Goal: Task Accomplishment & Management: Manage account settings

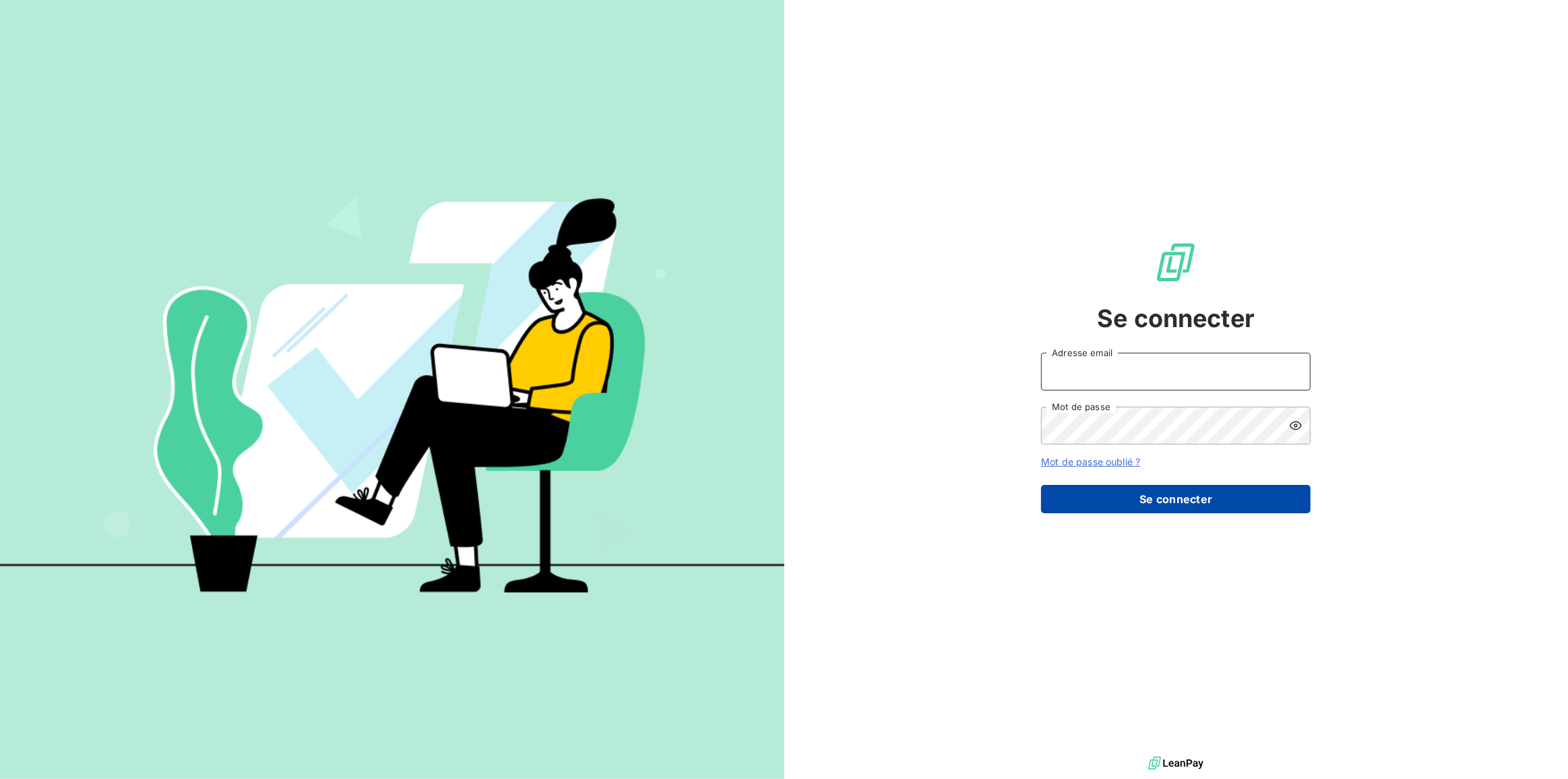
type input "[PERSON_NAME][EMAIL_ADDRESS][PERSON_NAME][DOMAIN_NAME]"
click at [1141, 497] on button "Se connecter" at bounding box center [1175, 499] width 269 height 28
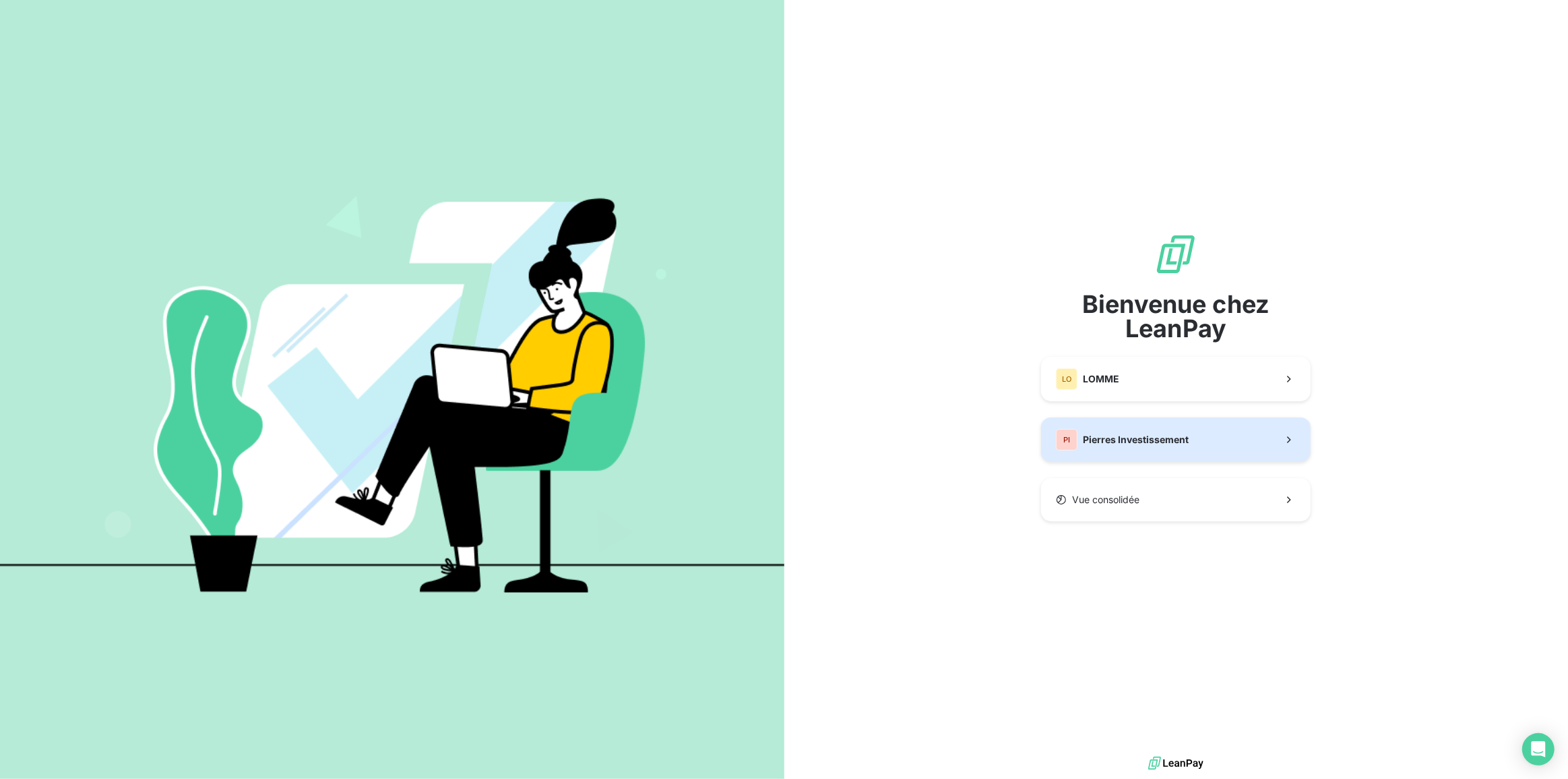
click at [1112, 431] on div "PI Pierres Investissement" at bounding box center [1122, 440] width 132 height 22
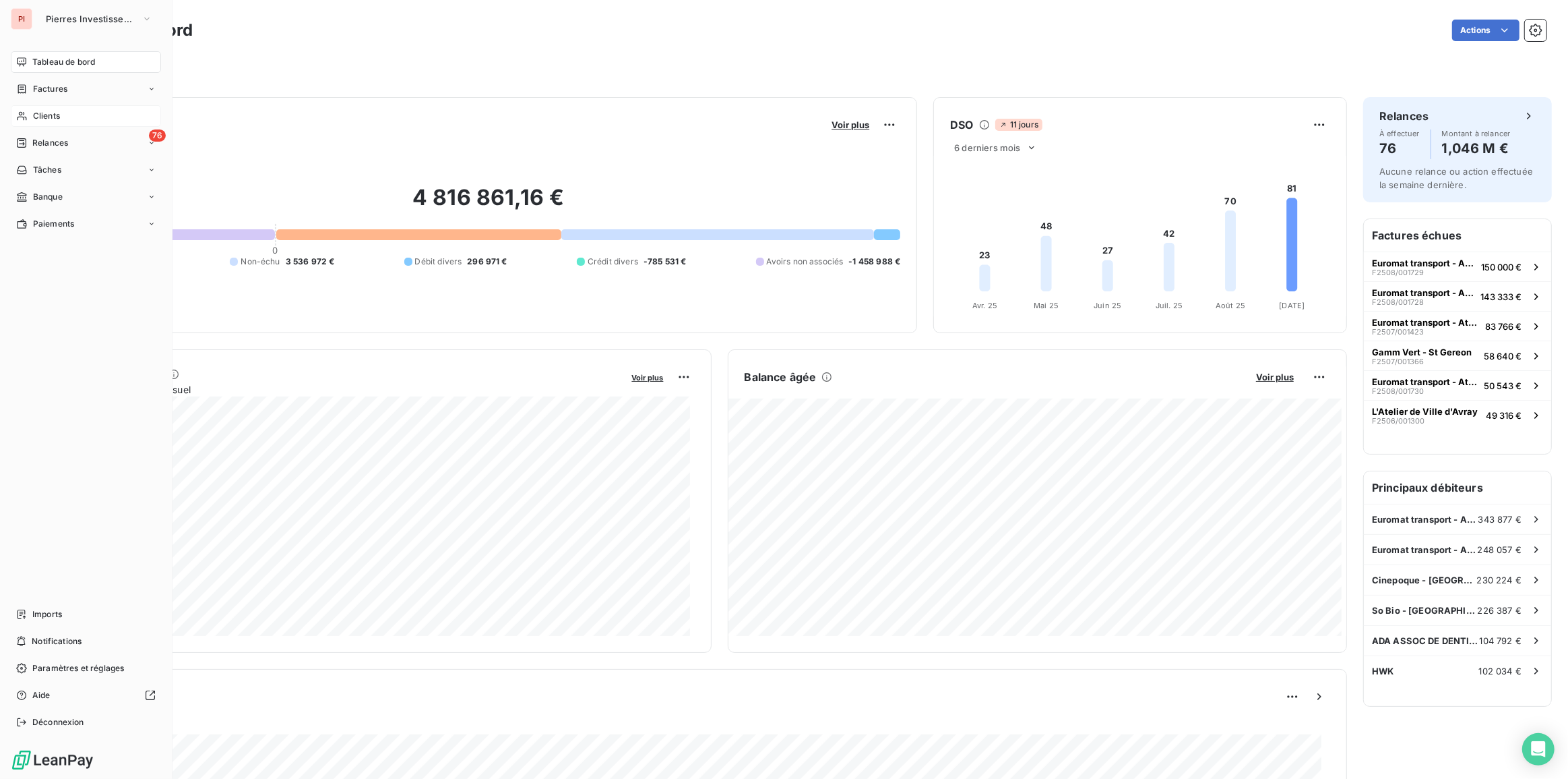
click at [46, 121] on span "Clients" at bounding box center [46, 116] width 27 height 12
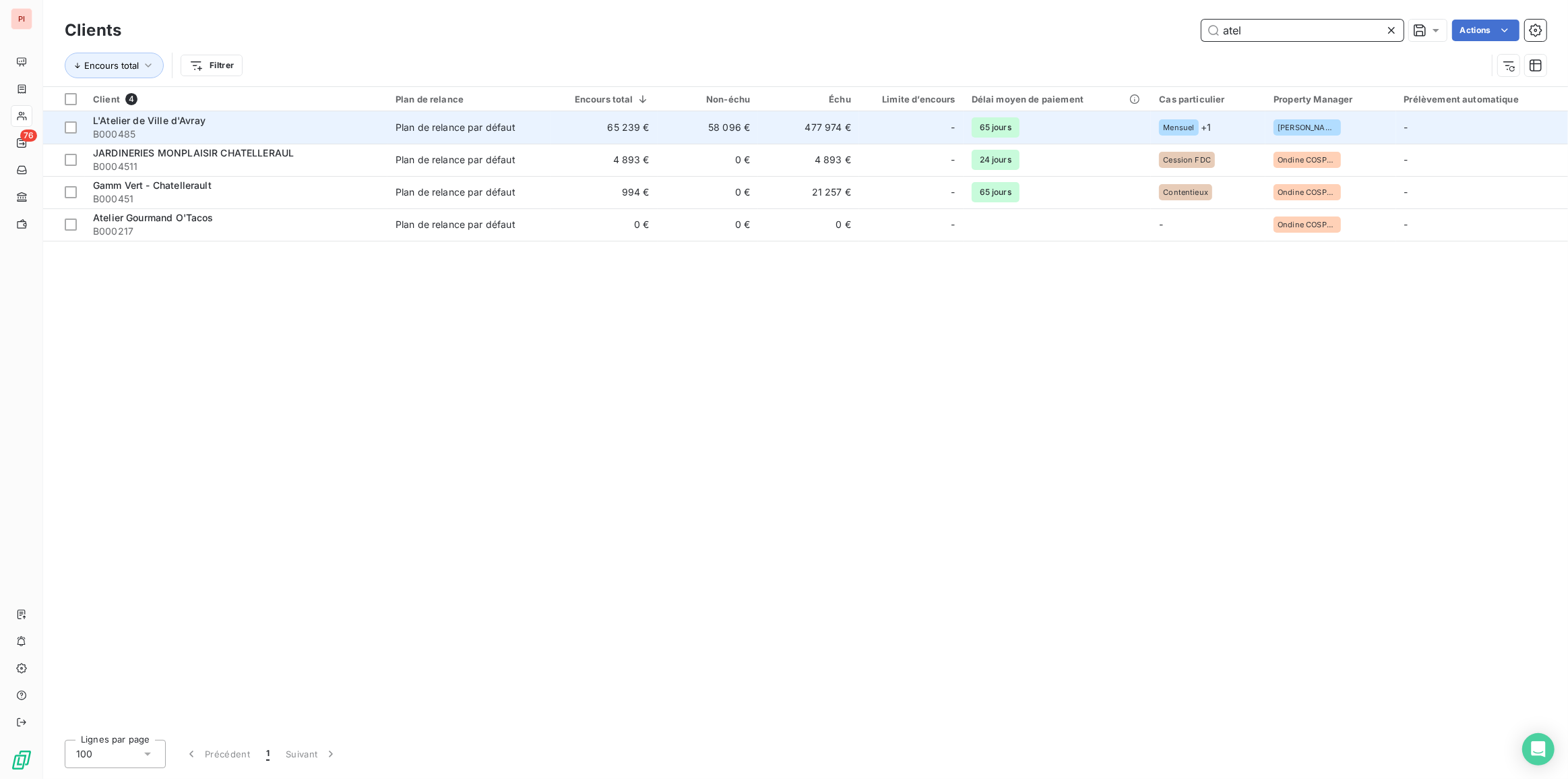
type input "atel"
click at [228, 128] on span "B000485" at bounding box center [236, 133] width 287 height 13
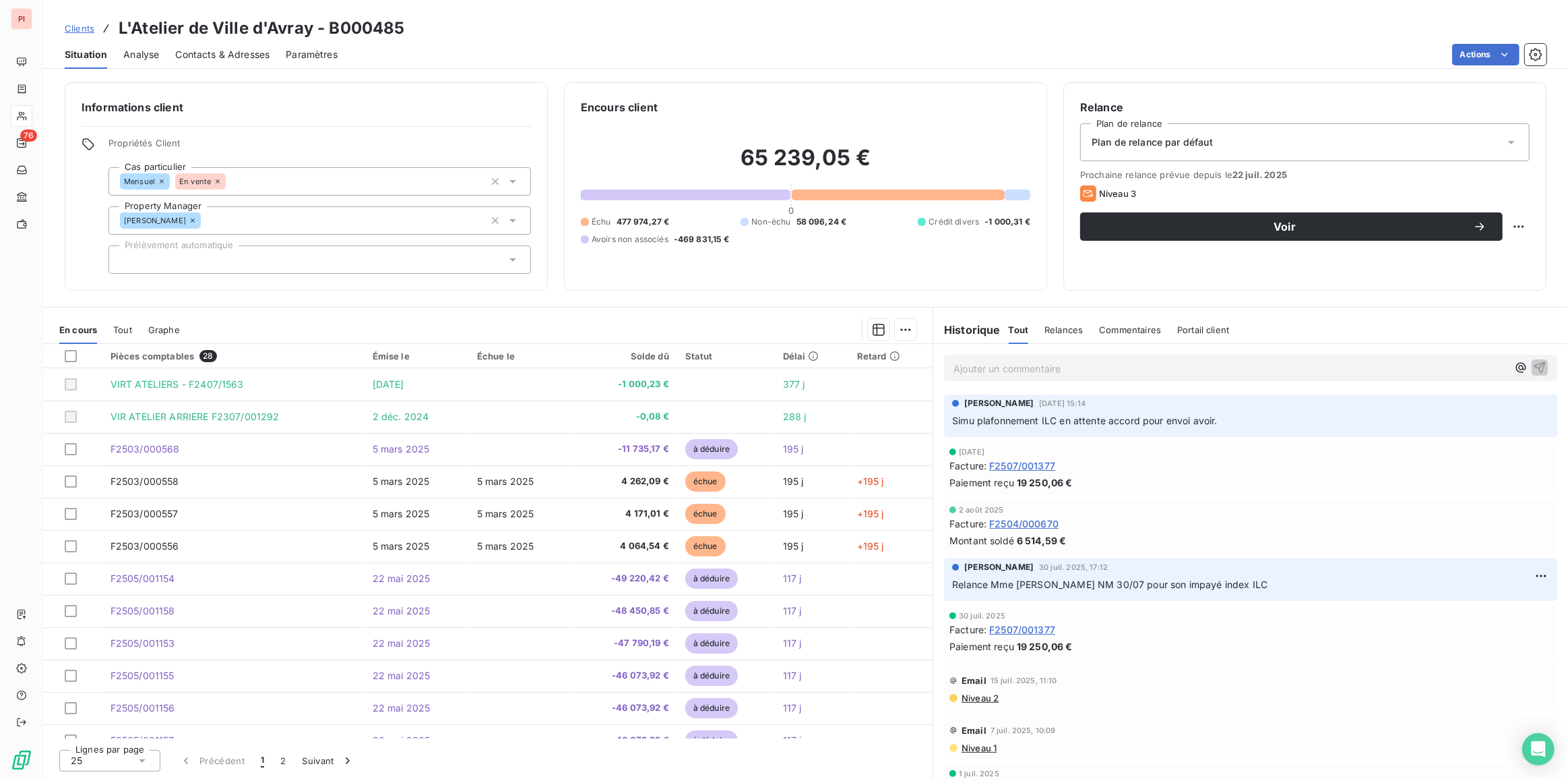
click at [647, 219] on span "477 974,27 €" at bounding box center [643, 222] width 53 height 12
click at [649, 219] on span "477 974,27 €" at bounding box center [643, 222] width 53 height 12
click at [712, 242] on span "-469 831,15 €" at bounding box center [701, 239] width 55 height 12
click at [713, 242] on span "-469 831,15 €" at bounding box center [701, 239] width 55 height 12
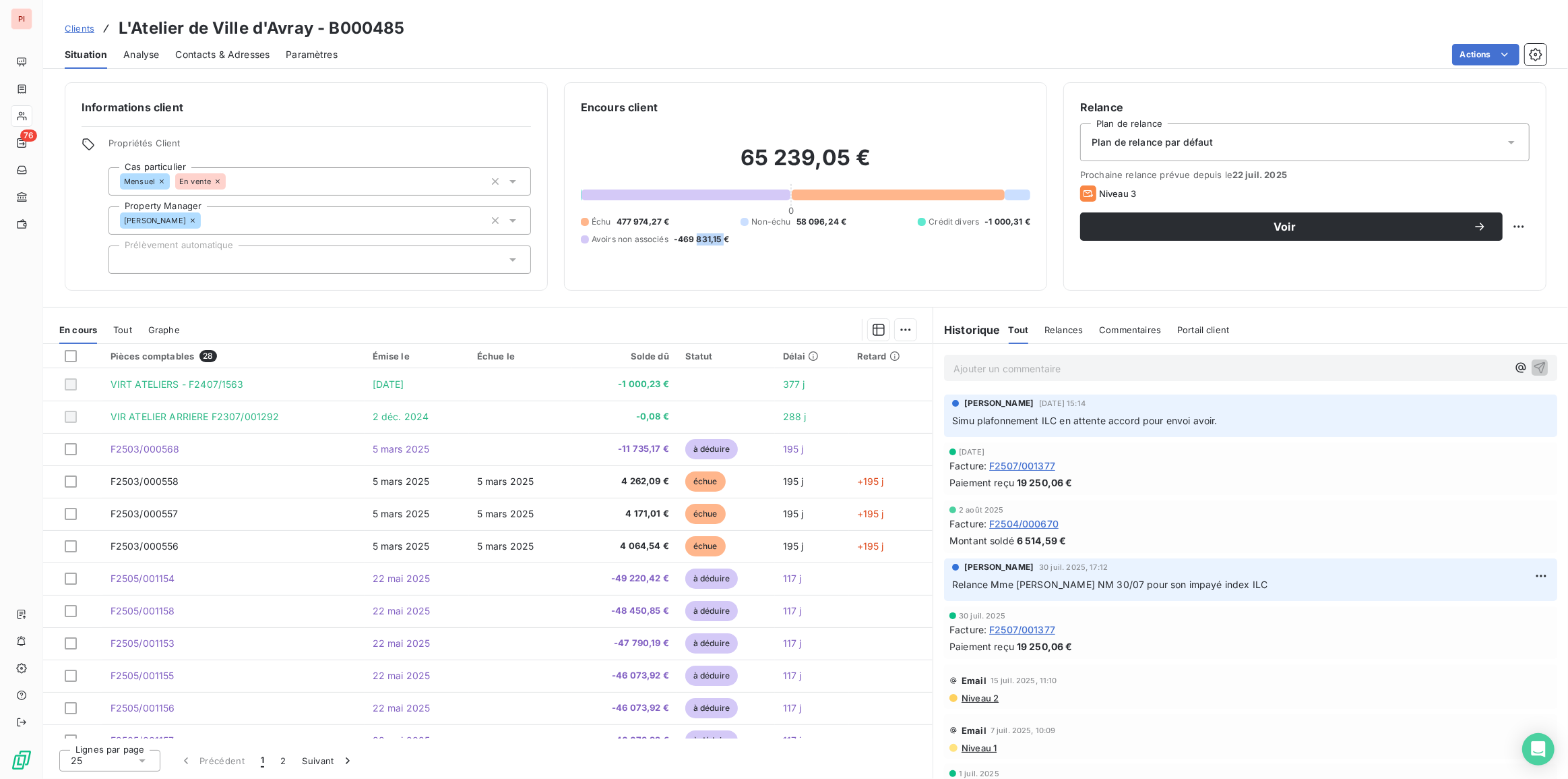
click at [713, 242] on span "-469 831,15 €" at bounding box center [701, 239] width 55 height 12
click at [809, 248] on div "65 239,05 € 0 Échu 477 974,27 € Non-échu 58 096,24 € Crédit divers -1 000,31 € …" at bounding box center [805, 194] width 450 height 159
click at [831, 223] on span "58 096,24 €" at bounding box center [822, 222] width 51 height 12
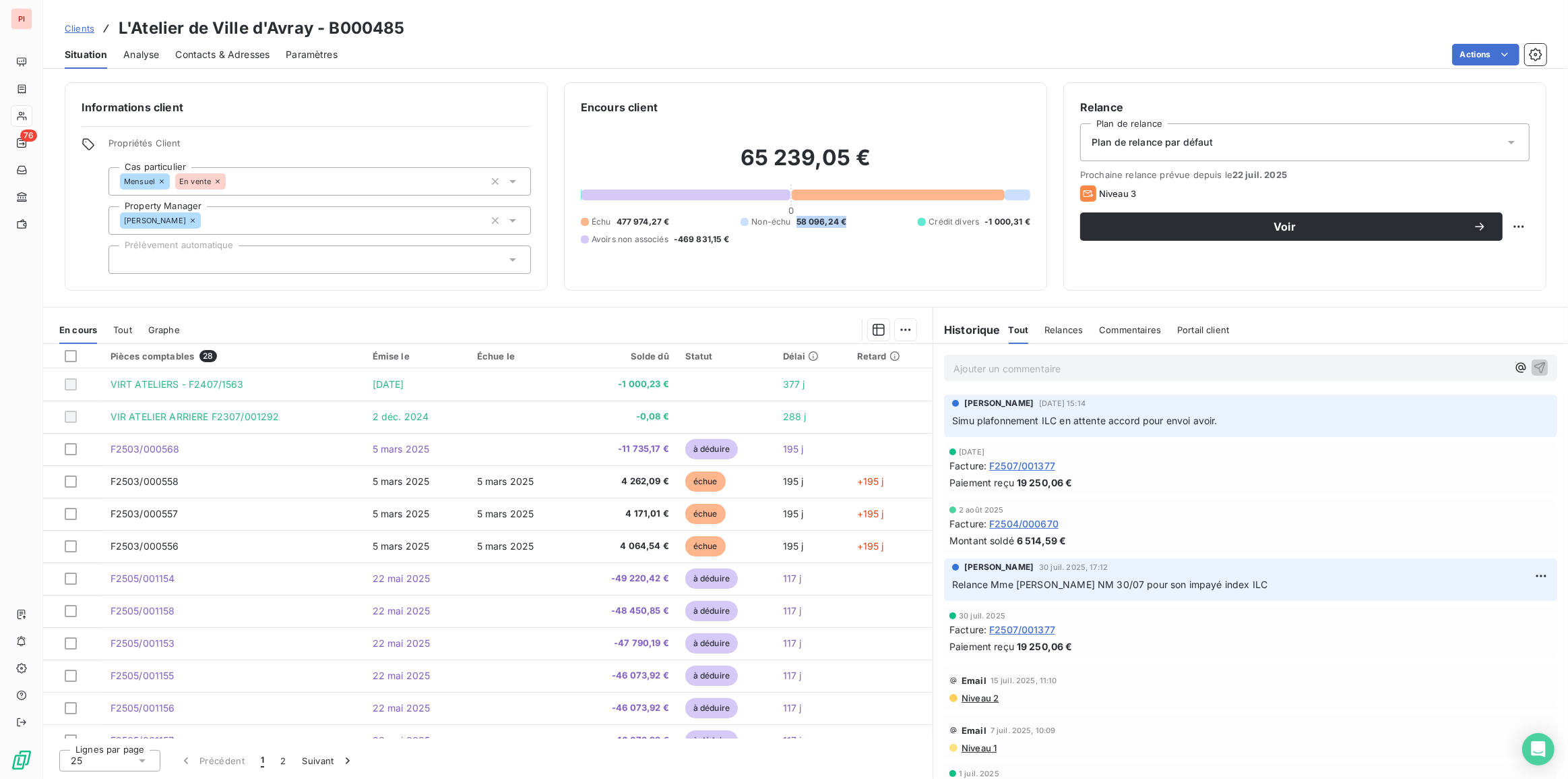
click at [104, 51] on span "Situation" at bounding box center [86, 54] width 42 height 13
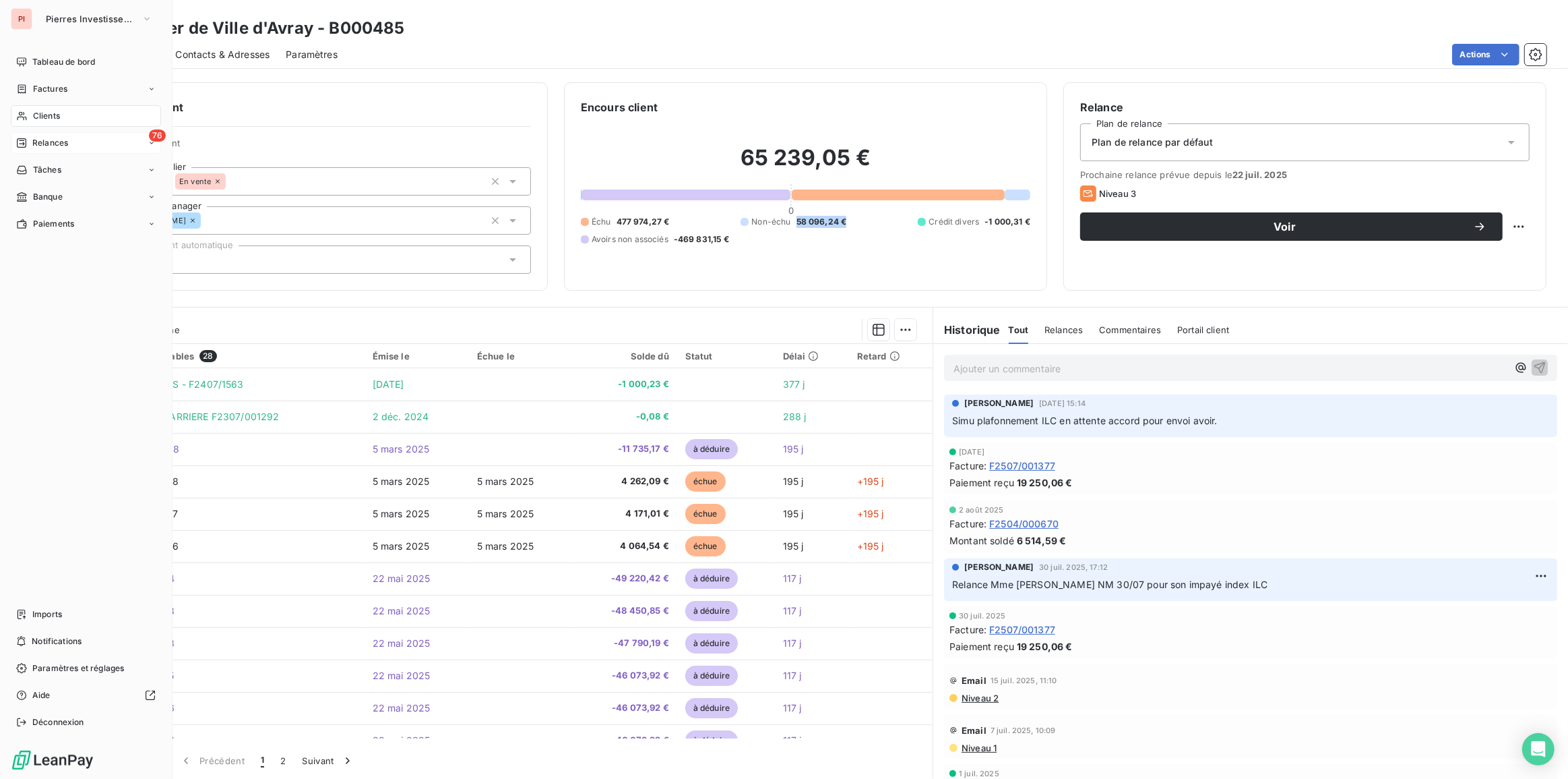
click at [39, 148] on div "76 Relances" at bounding box center [85, 143] width 150 height 22
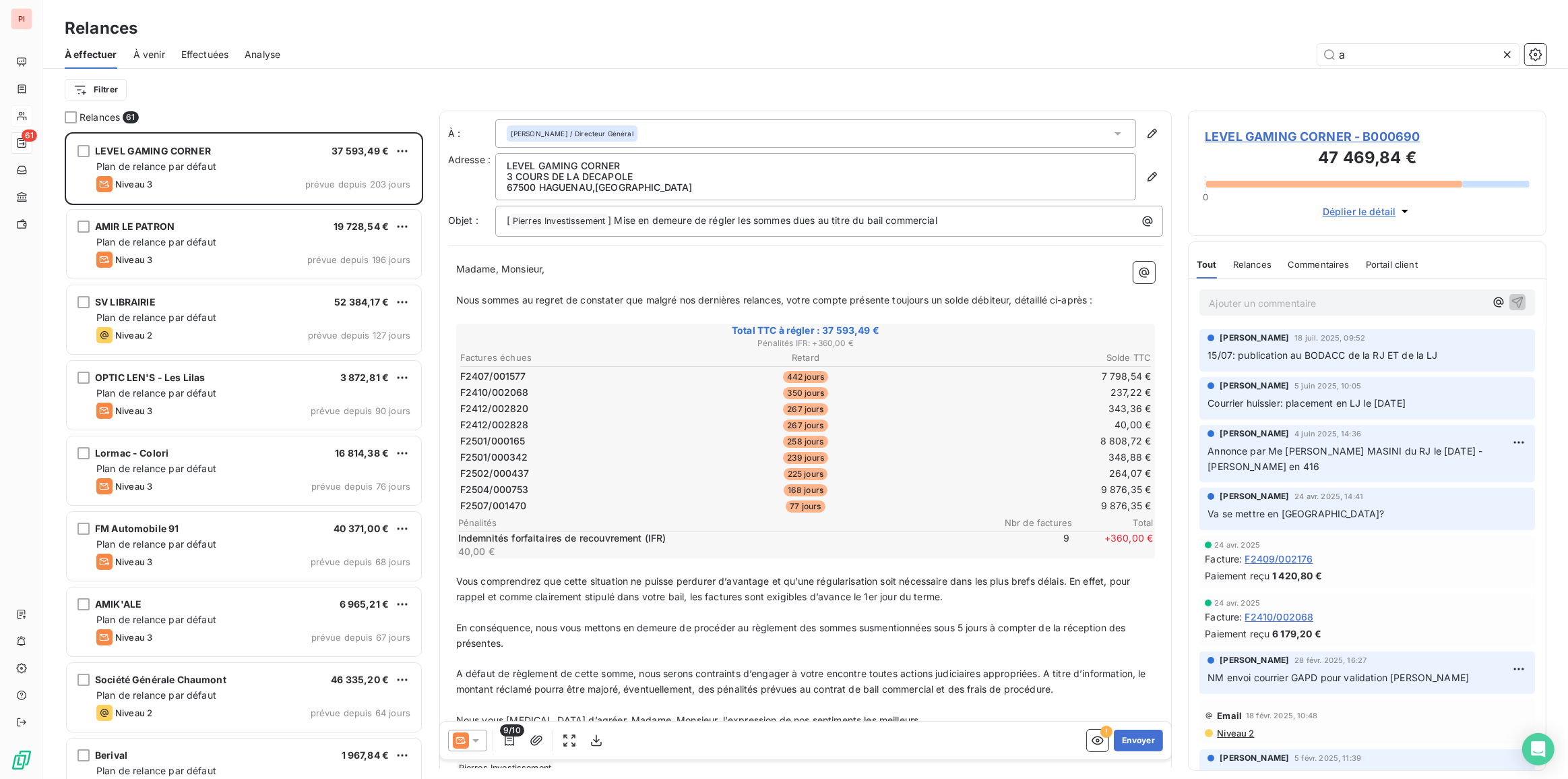
scroll to position [638, 349]
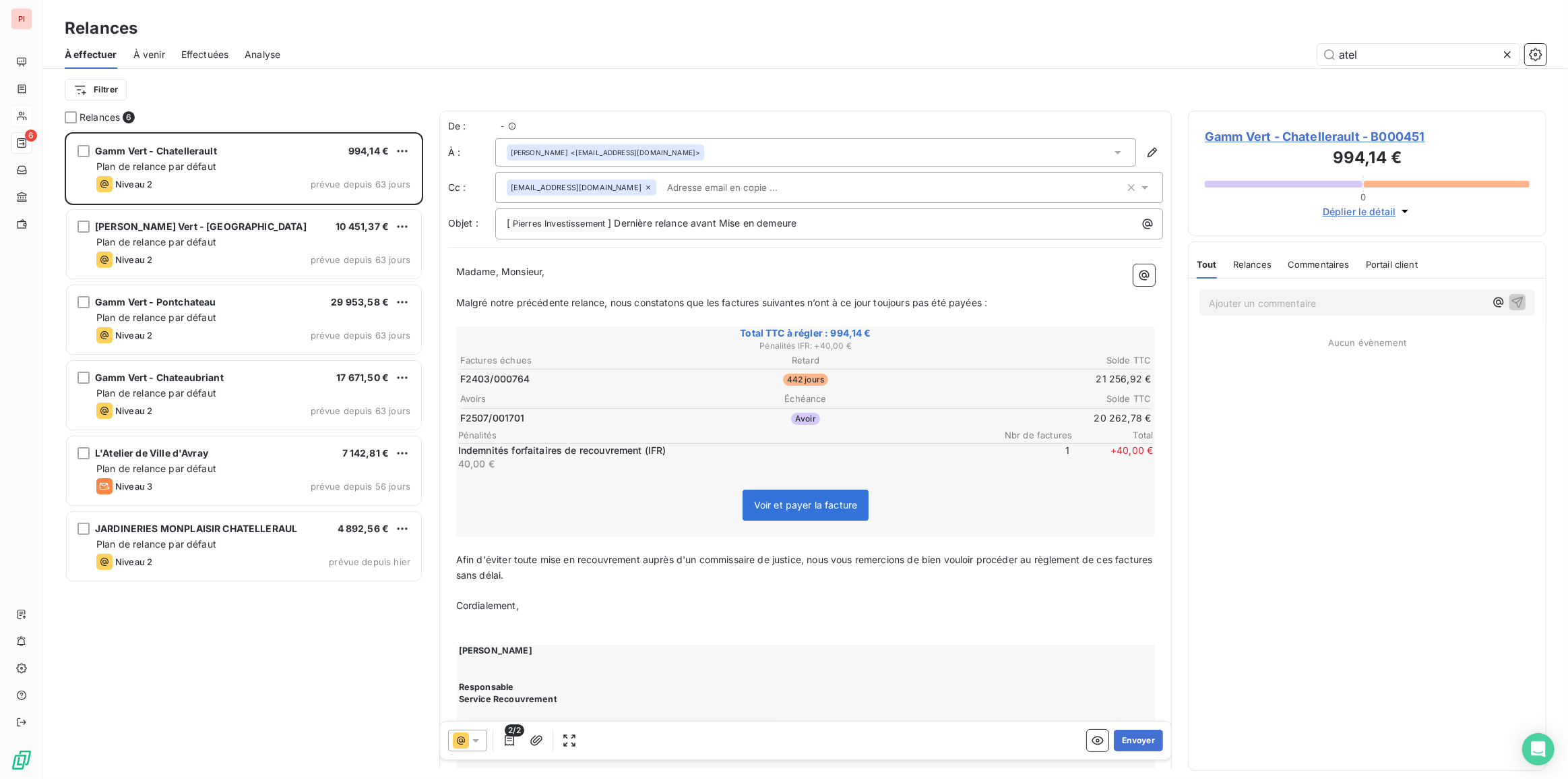
scroll to position [638, 349]
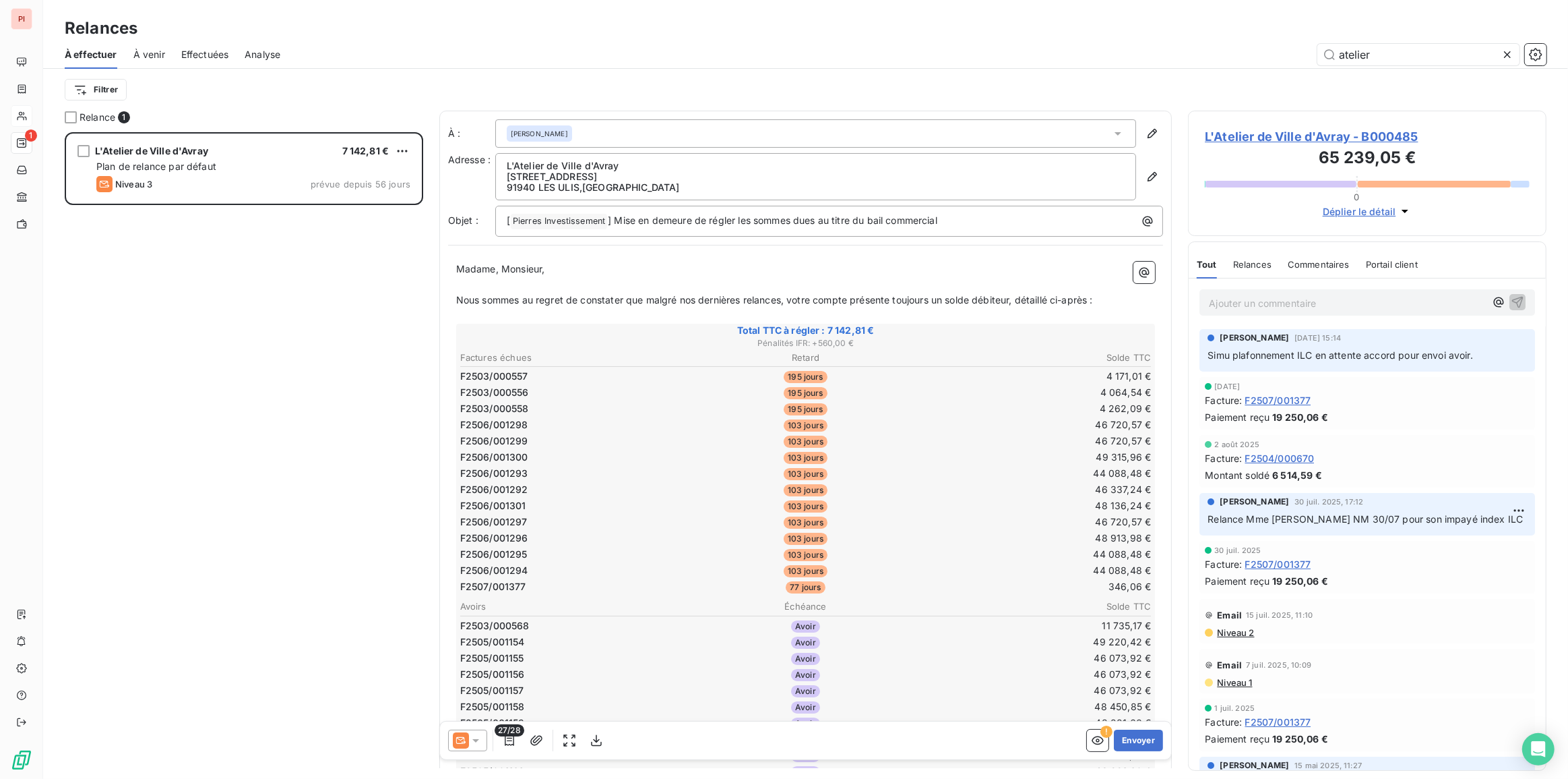
scroll to position [638, 349]
type input "atelier"
click at [848, 327] on span "Total TTC à régler : 7 142,81 €" at bounding box center [806, 330] width 695 height 13
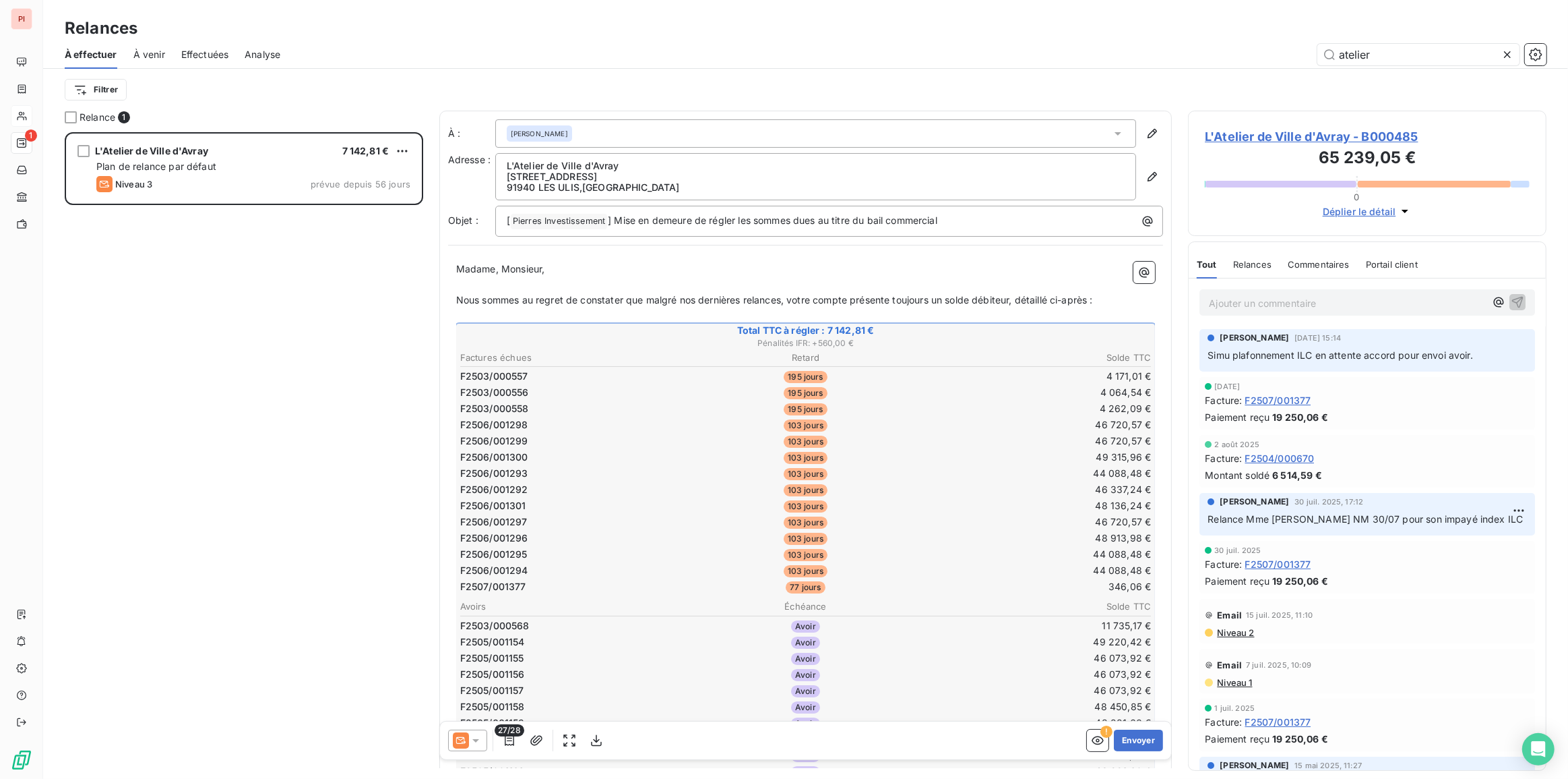
click at [838, 333] on span "Total TTC à régler : 7 142,81 €" at bounding box center [806, 330] width 695 height 13
click at [1403, 215] on icon "button" at bounding box center [1405, 211] width 13 height 13
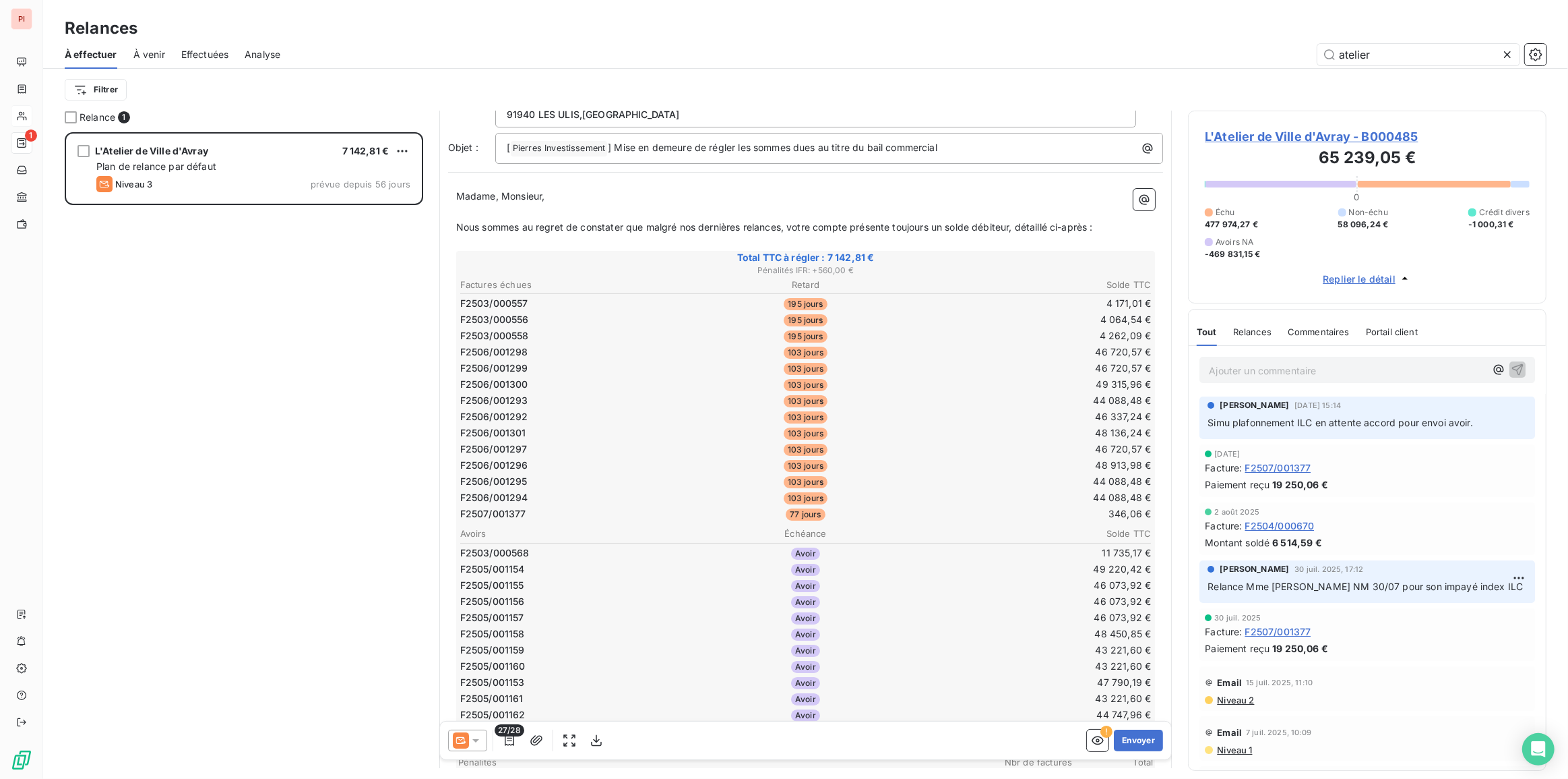
scroll to position [94, 0]
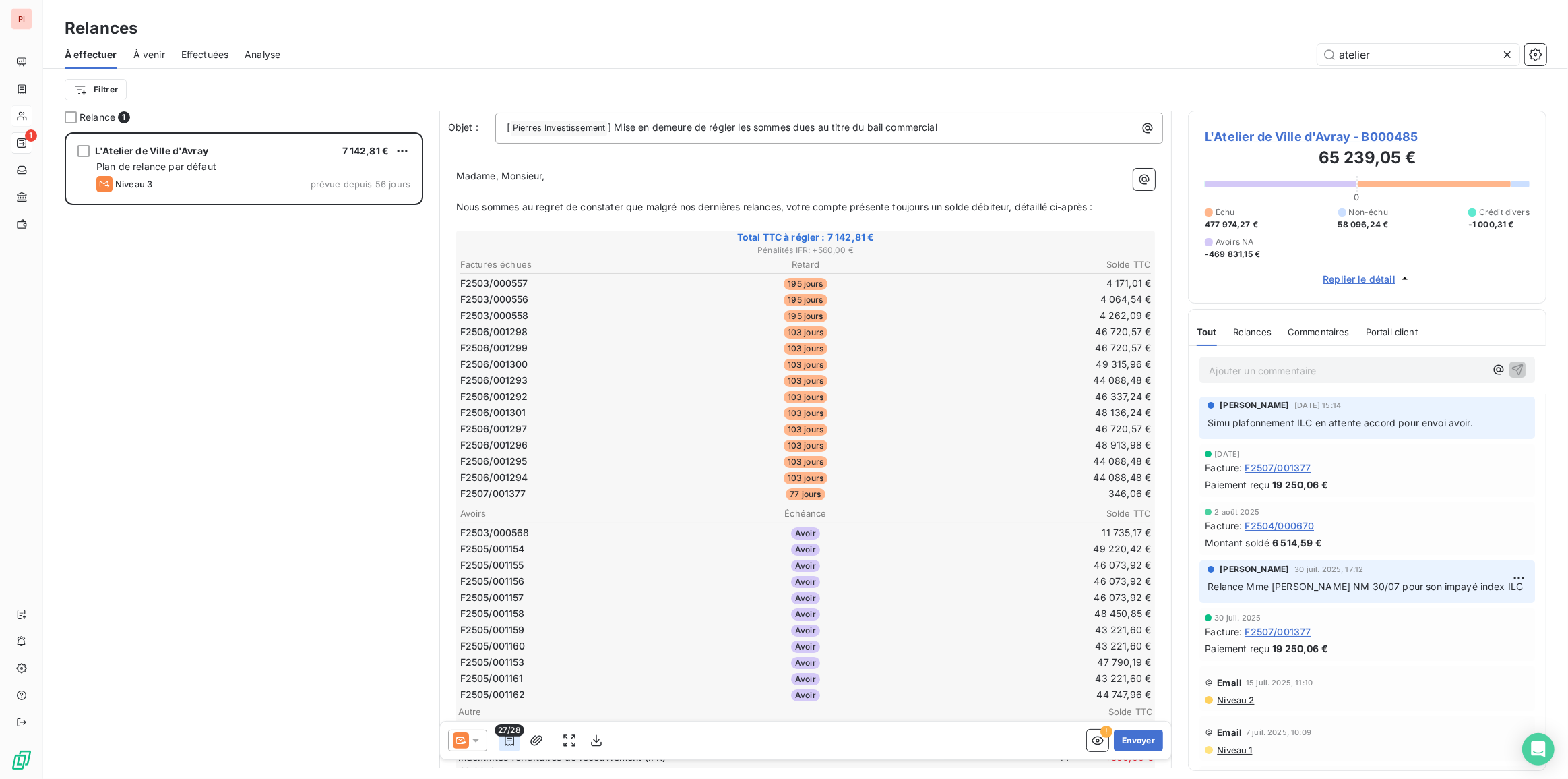
click at [505, 745] on icon "button" at bounding box center [510, 740] width 10 height 11
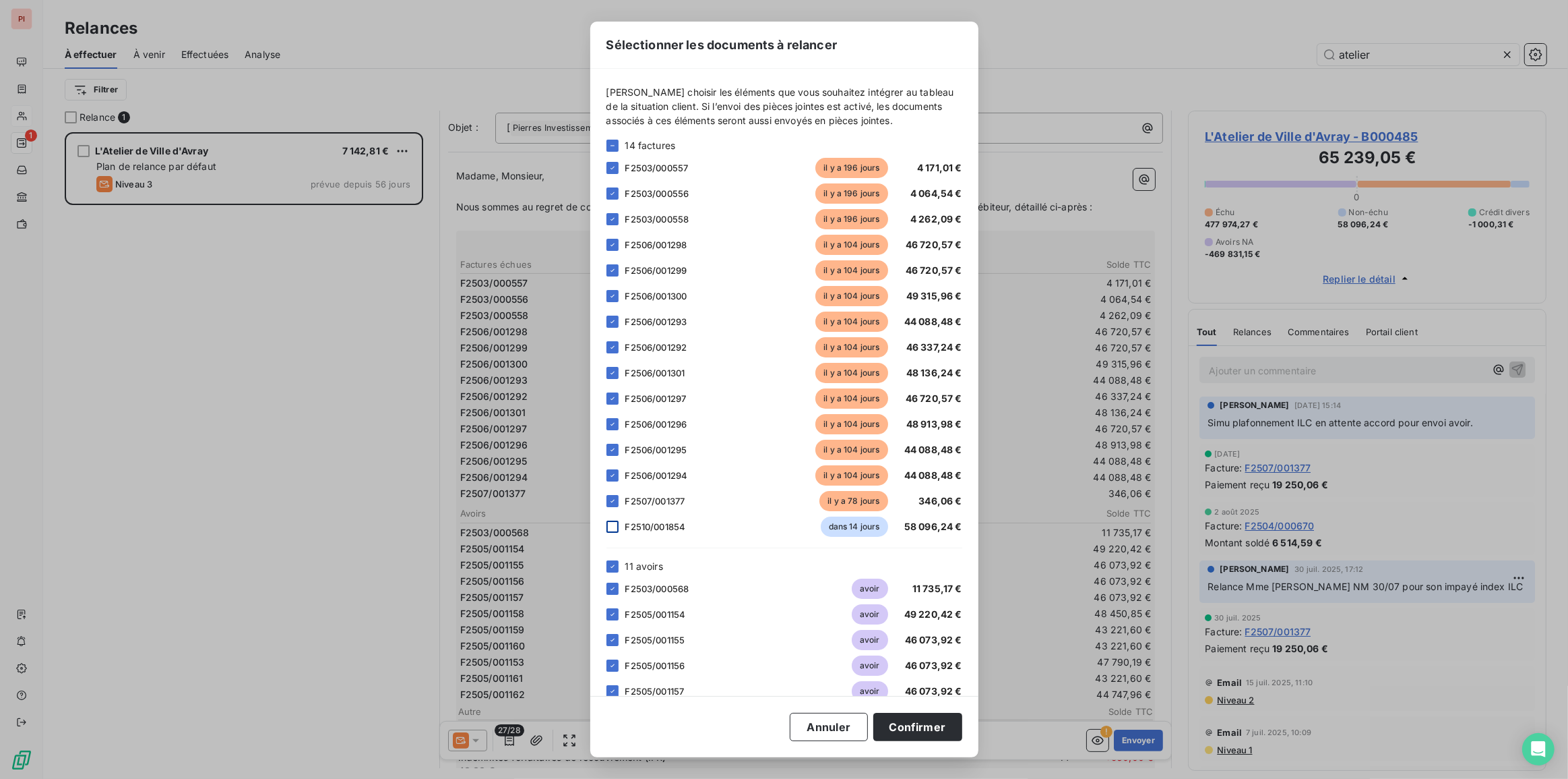
click at [608, 523] on div at bounding box center [613, 526] width 12 height 12
click at [609, 523] on icon at bounding box center [612, 526] width 8 height 8
click at [825, 735] on button "Annuler" at bounding box center [829, 726] width 77 height 28
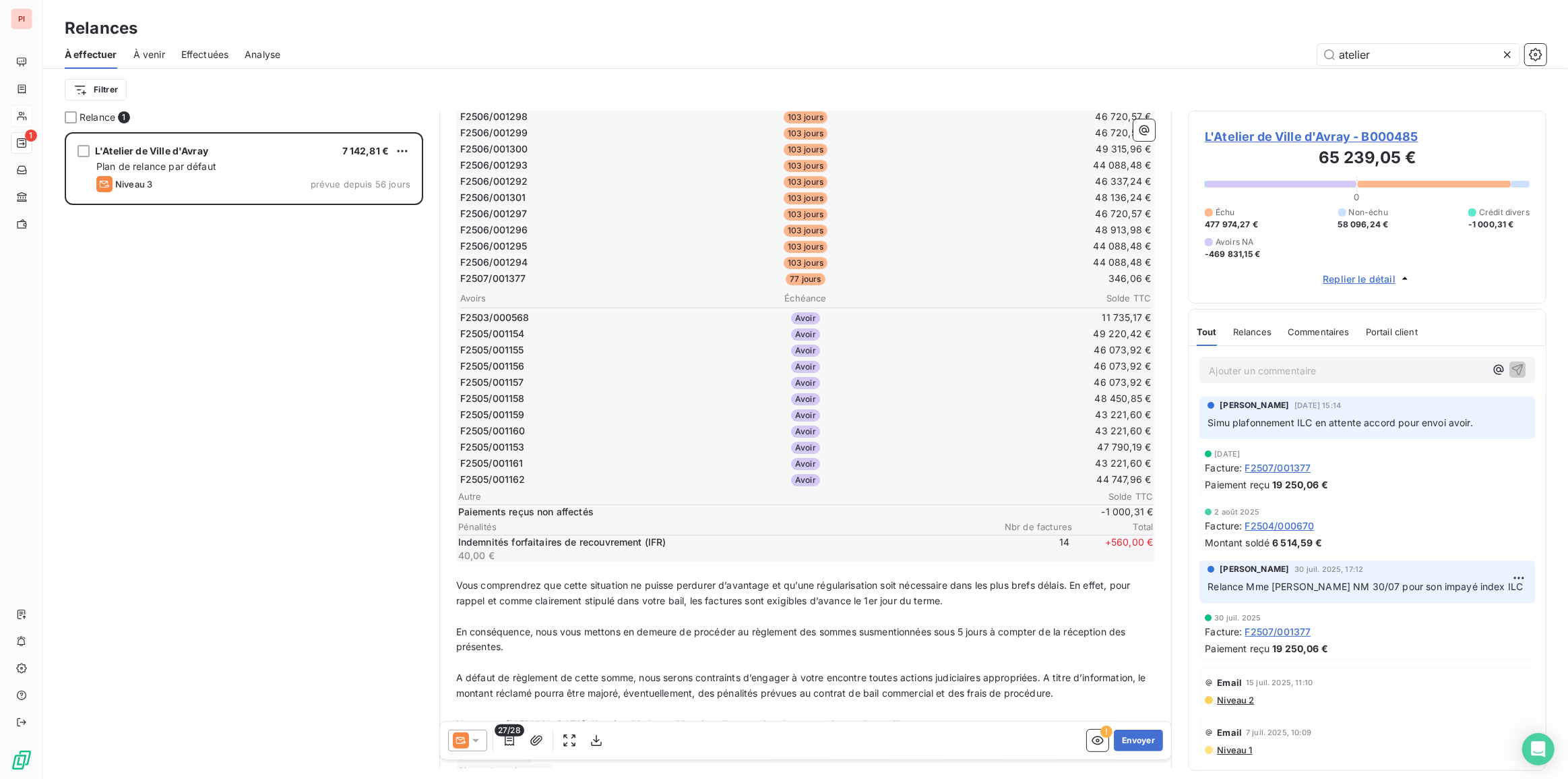
scroll to position [339, 0]
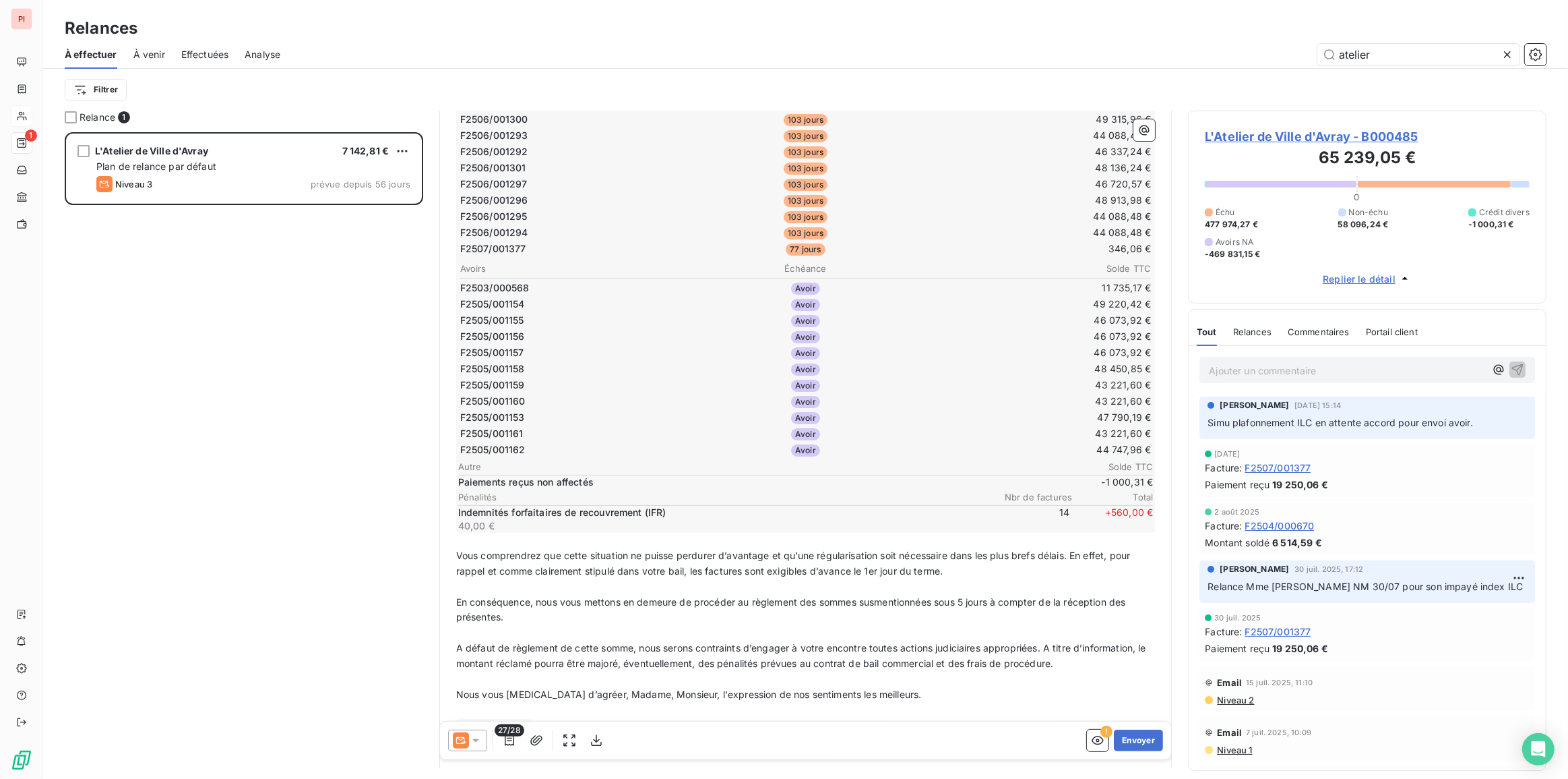
click at [508, 733] on span "27/28" at bounding box center [510, 730] width 30 height 12
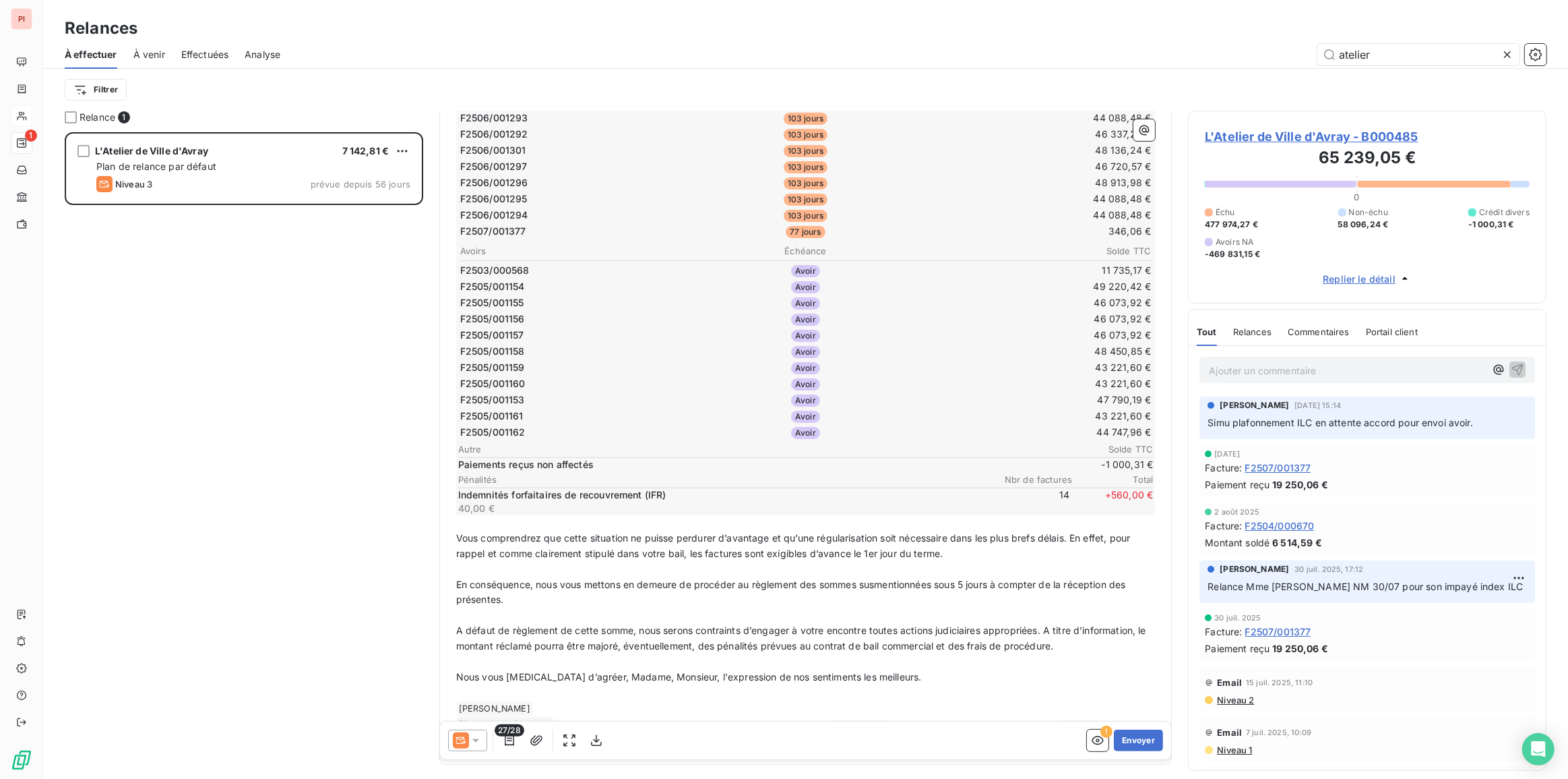
scroll to position [368, 0]
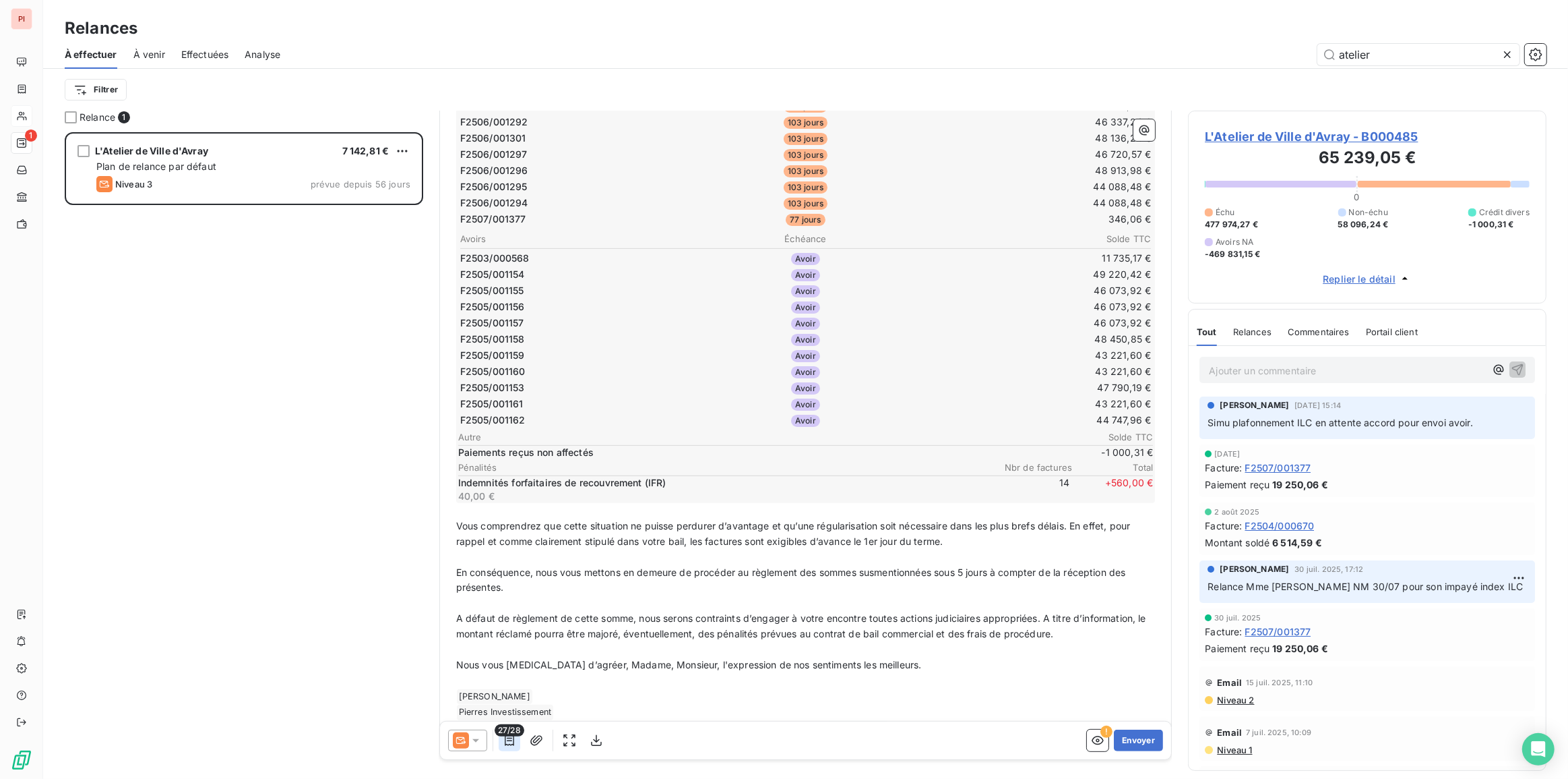
click at [507, 740] on icon "button" at bounding box center [509, 740] width 13 height 13
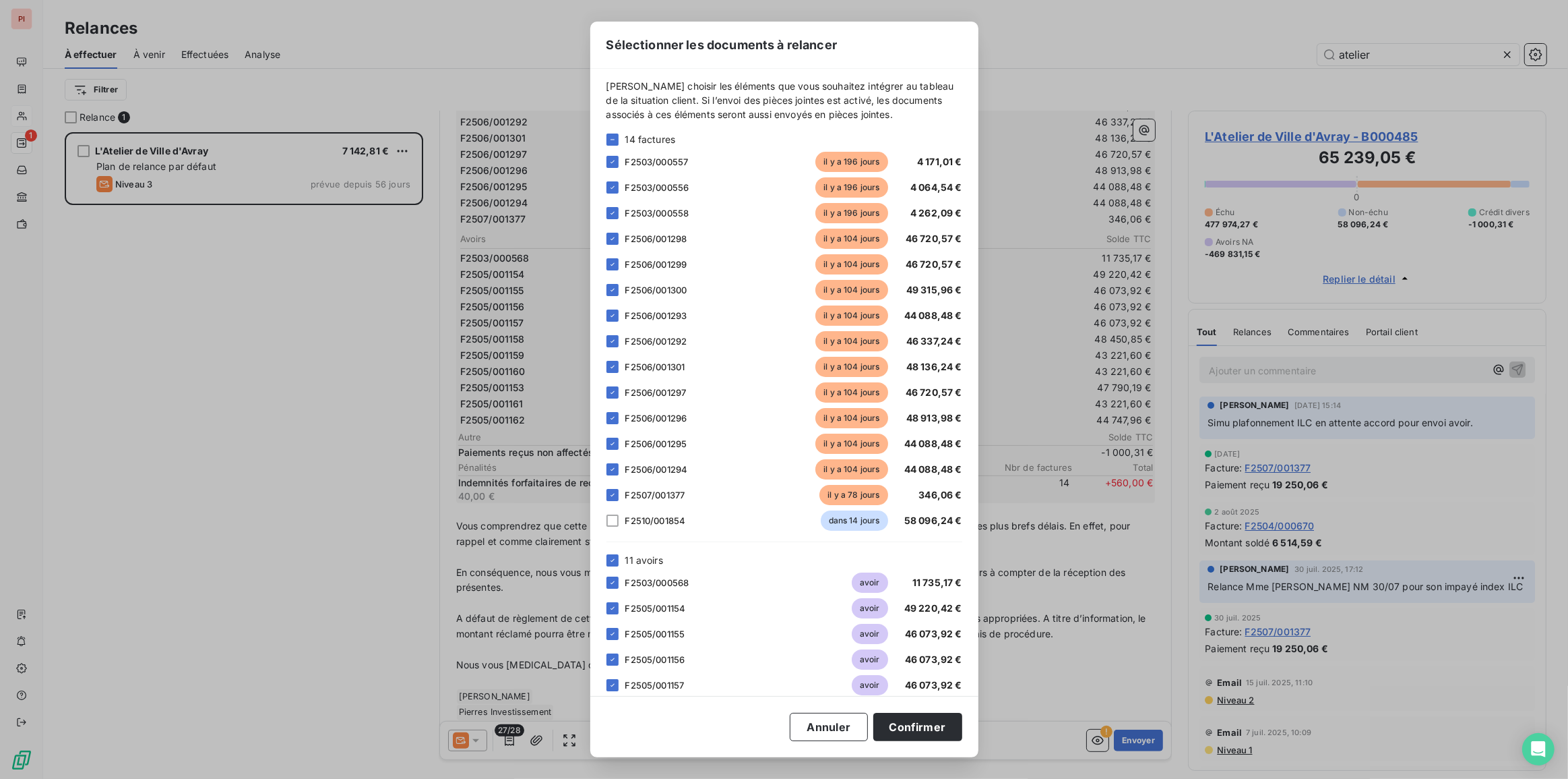
scroll to position [0, 0]
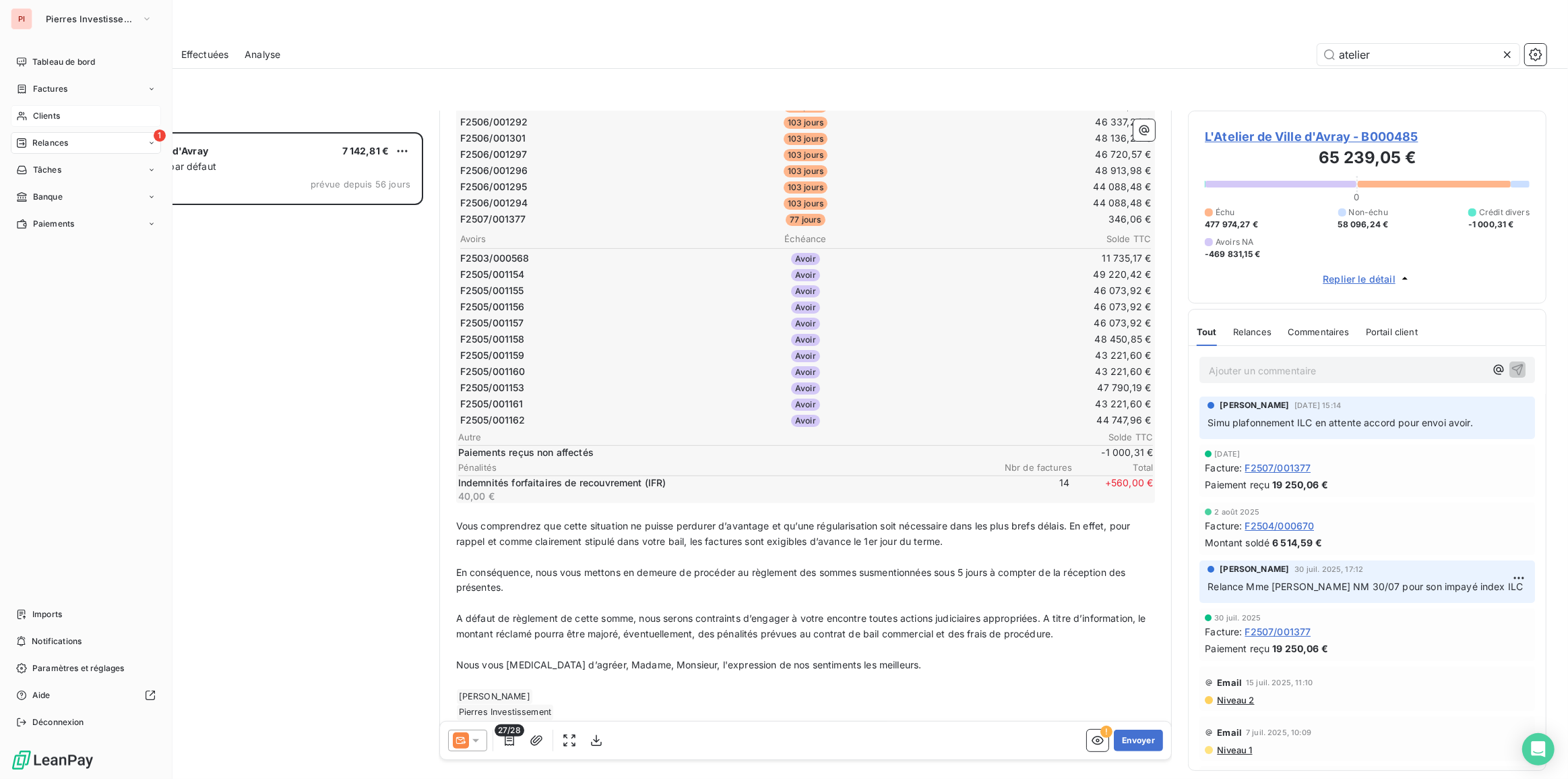
drag, startPoint x: 32, startPoint y: 106, endPoint x: 82, endPoint y: 109, distance: 50.1
click at [33, 106] on div "Clients" at bounding box center [85, 116] width 150 height 22
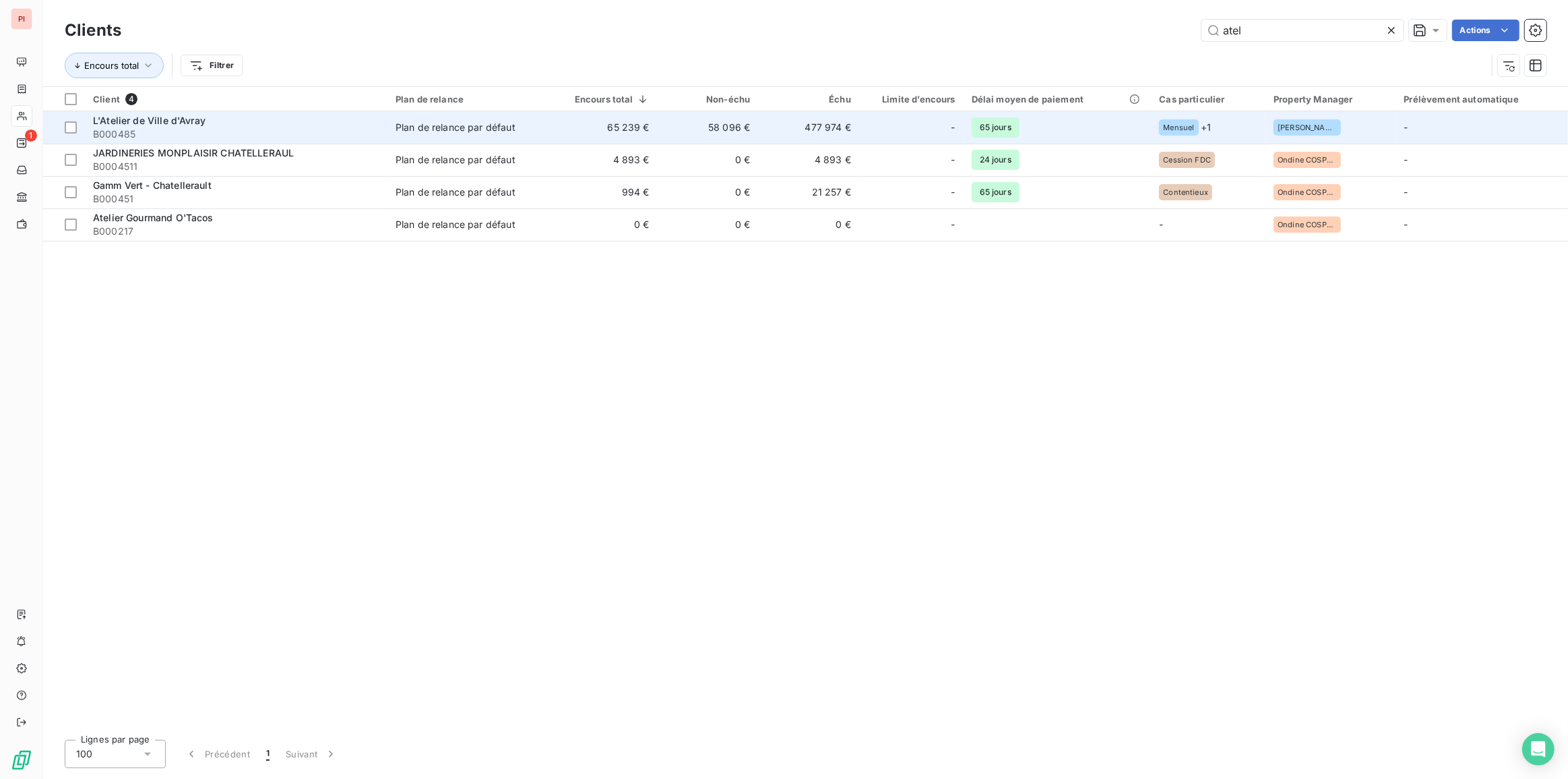
click at [132, 124] on span "L'Atelier de Ville d'Avray" at bounding box center [149, 120] width 112 height 11
